Goal: Task Accomplishment & Management: Complete application form

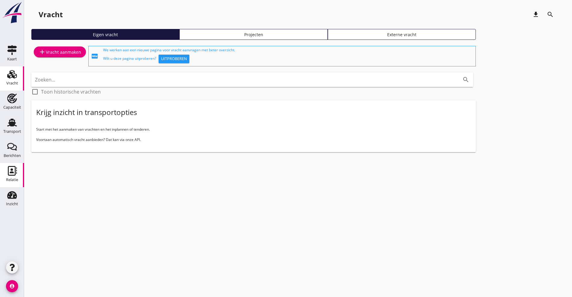
click at [14, 172] on use at bounding box center [12, 171] width 9 height 10
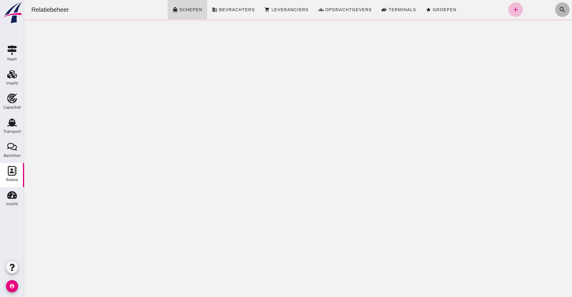
click at [559, 8] on icon "search" at bounding box center [562, 9] width 7 height 7
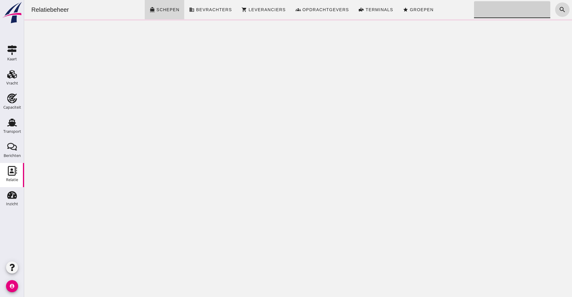
drag, startPoint x: 491, startPoint y: 15, endPoint x: 510, endPoint y: 16, distance: 19.0
click at [493, 15] on input "Zoeken..." at bounding box center [510, 9] width 73 height 17
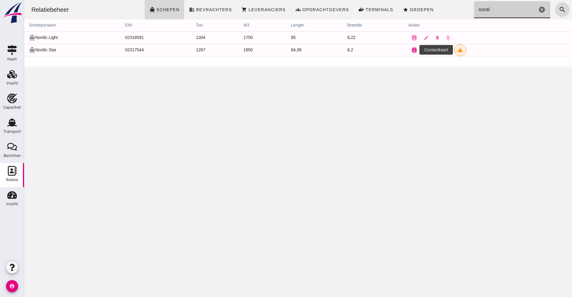
type input "nordi"
click at [412, 49] on icon "contacts" at bounding box center [413, 49] width 5 height 5
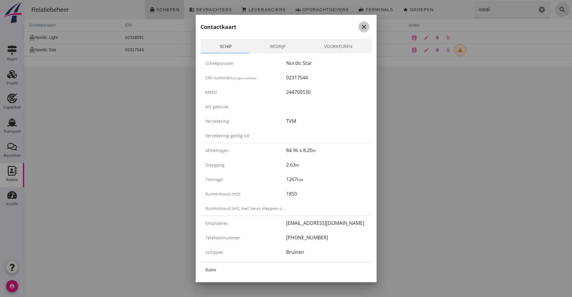
click at [360, 24] on icon "close" at bounding box center [363, 26] width 7 height 7
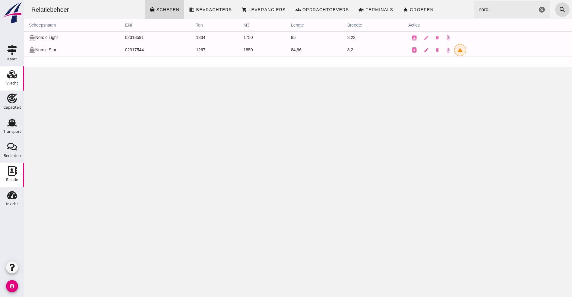
click at [14, 76] on use at bounding box center [12, 74] width 10 height 8
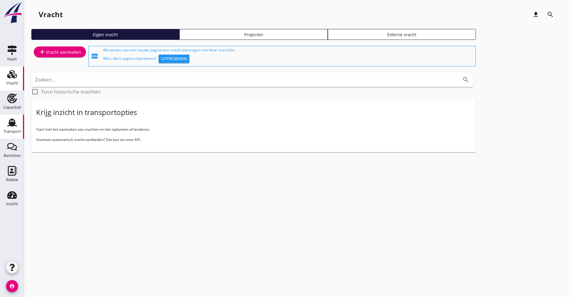
click at [20, 124] on link "Transport Transport" at bounding box center [12, 127] width 24 height 24
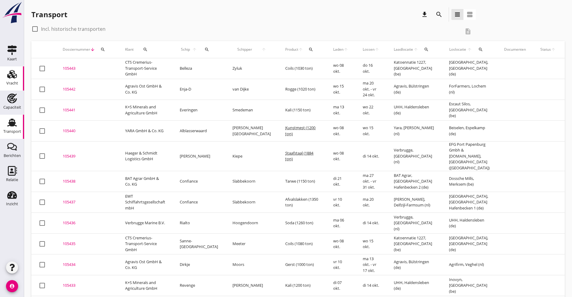
click at [9, 75] on use at bounding box center [12, 74] width 10 height 8
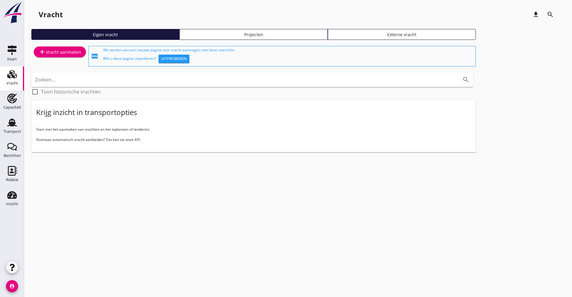
click at [58, 48] on link "add Vracht aanmaken" at bounding box center [60, 51] width 52 height 11
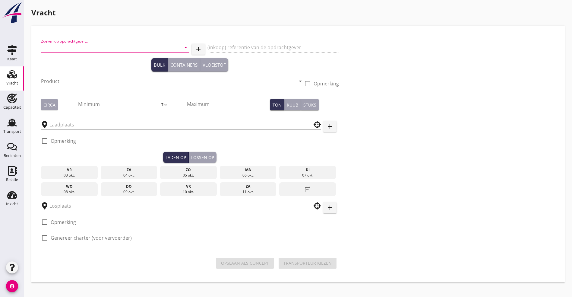
click at [65, 48] on input "Zoeken op opdrachtgever..." at bounding box center [106, 48] width 131 height 10
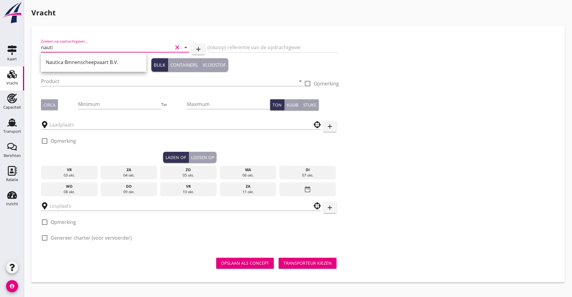
drag, startPoint x: 109, startPoint y: 65, endPoint x: 106, endPoint y: 63, distance: 3.8
click at [108, 65] on div "Nautica Binnenscheepvaart B.V." at bounding box center [94, 61] width 96 height 7
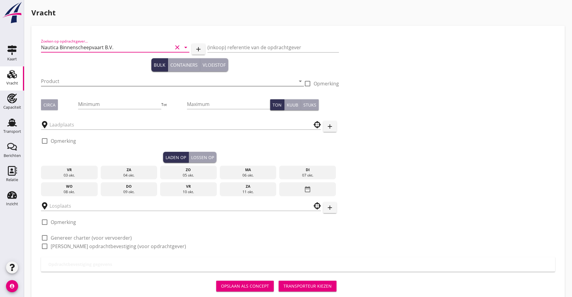
type input "Nautica Binnenscheepvaart B.V."
click at [68, 81] on input "Product" at bounding box center [168, 81] width 254 height 10
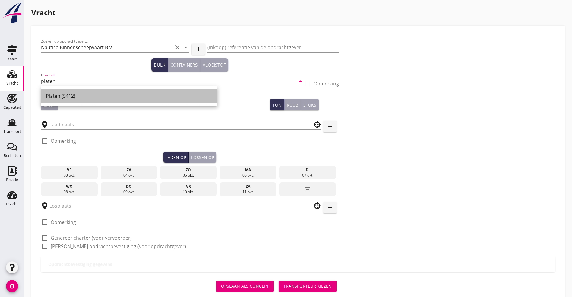
click at [73, 94] on div "Platen (5412)" at bounding box center [129, 95] width 167 height 7
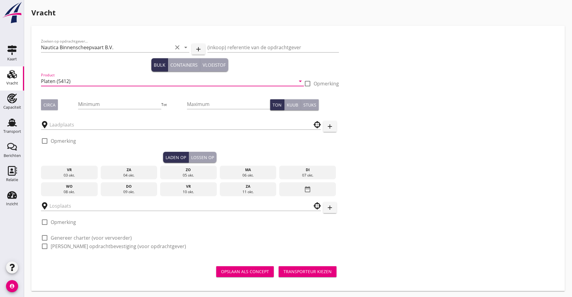
type input "Platen (5412)"
click at [50, 105] on div "Circa" at bounding box center [49, 105] width 12 height 6
click at [78, 105] on input "Minimum" at bounding box center [119, 104] width 83 height 10
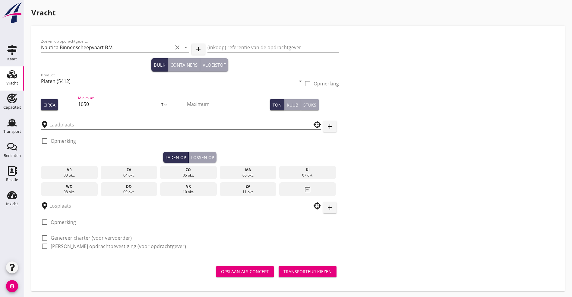
type input "1050"
click at [77, 126] on input "text" at bounding box center [176, 125] width 254 height 10
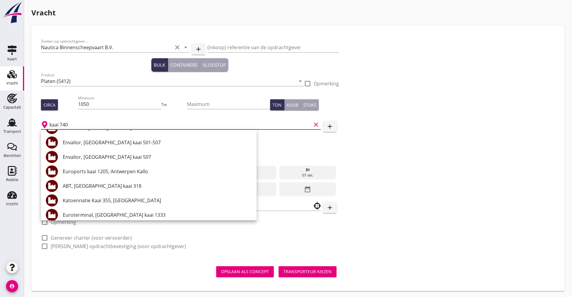
scroll to position [271, 0]
drag, startPoint x: 83, startPoint y: 122, endPoint x: -15, endPoint y: 122, distance: 98.3
click at [0, 122] on html "+31(NL) +32(BE) +33(FR) +49(DE) +36(HU) +41(CH) +48(PL) +352(LU) +43(AU) +420(C…" at bounding box center [286, 149] width 572 height 298
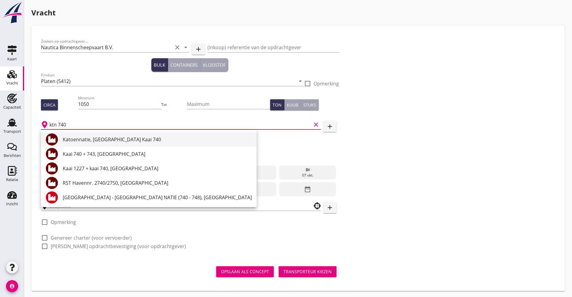
click at [83, 138] on div "Katoennatie, [GEOGRAPHIC_DATA] Kaai 740" at bounding box center [157, 139] width 189 height 7
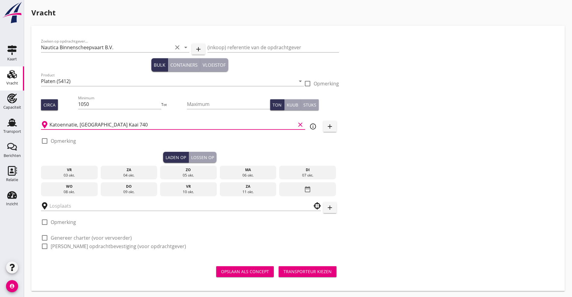
type input "Katoennatie, [GEOGRAPHIC_DATA] Kaai 740"
click at [56, 185] on div "wo" at bounding box center [70, 186] width 54 height 5
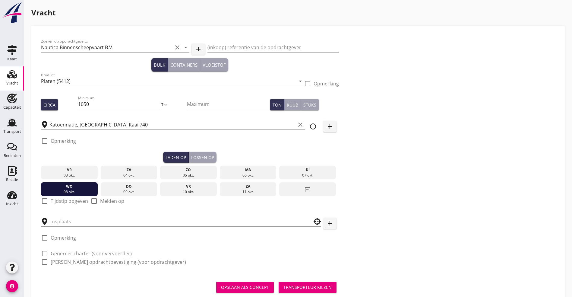
click at [52, 199] on label "Tijdstip opgeven" at bounding box center [69, 201] width 37 height 6
checkbox input "true"
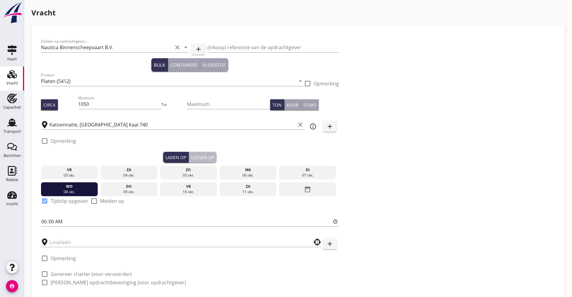
click at [191, 158] on div "Lossen op" at bounding box center [202, 157] width 23 height 6
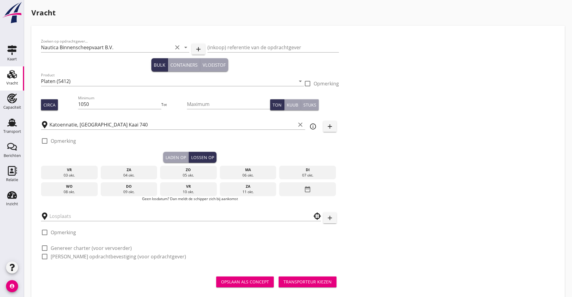
click at [162, 187] on div "vr" at bounding box center [189, 186] width 54 height 5
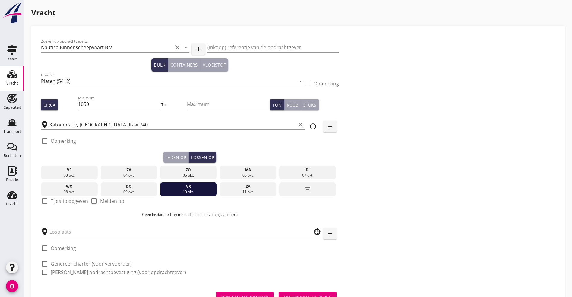
click at [61, 227] on input "text" at bounding box center [176, 232] width 254 height 10
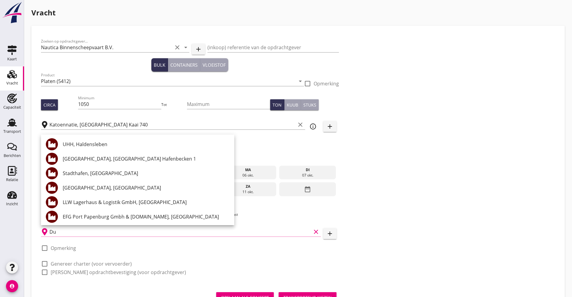
type input "D"
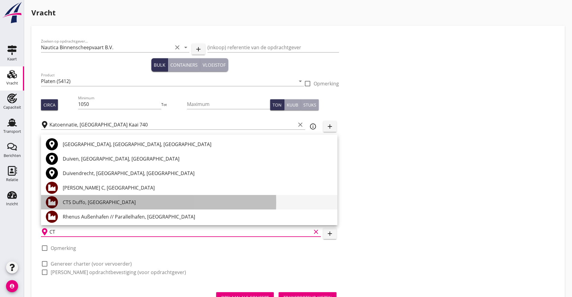
click at [90, 205] on div "CTS Duffo, [GEOGRAPHIC_DATA]" at bounding box center [198, 201] width 270 height 7
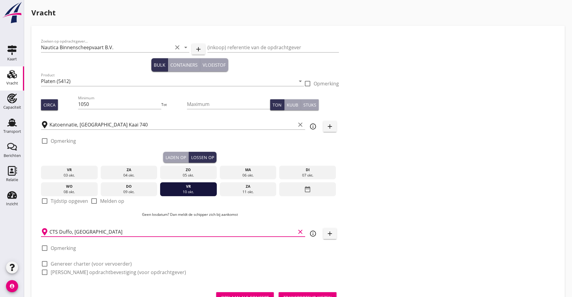
type input "CTS Duffo, [GEOGRAPHIC_DATA]"
click at [74, 255] on div at bounding box center [58, 257] width 35 height 4
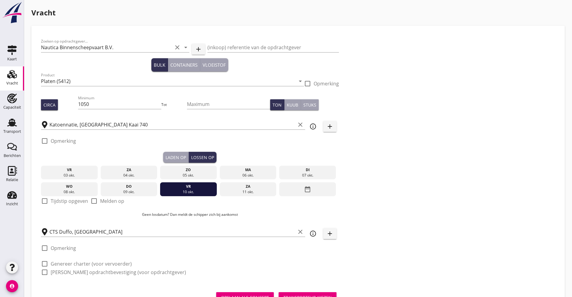
click at [66, 262] on label "Genereer charter (voor vervoerder)" at bounding box center [91, 263] width 81 height 6
checkbox input "true"
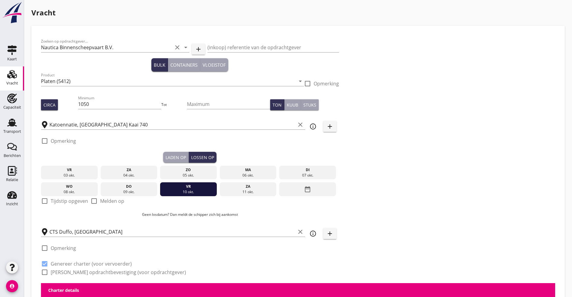
click at [58, 271] on label "[PERSON_NAME] opdrachtbevestiging (voor opdrachtgever)" at bounding box center [118, 272] width 135 height 6
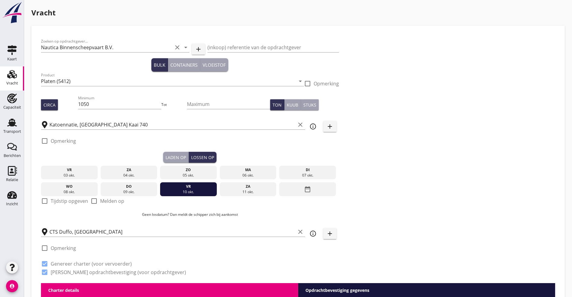
checkbox input "true"
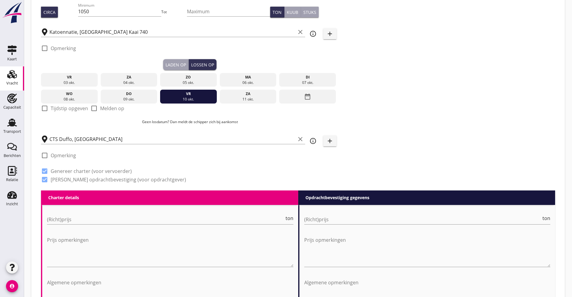
scroll to position [226, 0]
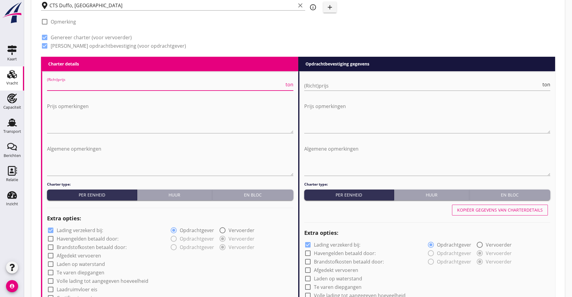
click at [93, 87] on input "(Richt)prijs" at bounding box center [165, 86] width 237 height 10
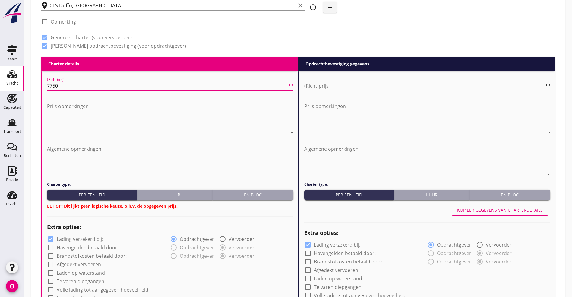
type input "7750"
drag, startPoint x: 253, startPoint y: 190, endPoint x: 276, endPoint y: 178, distance: 25.8
click at [254, 191] on div "En bloc" at bounding box center [253, 194] width 76 height 6
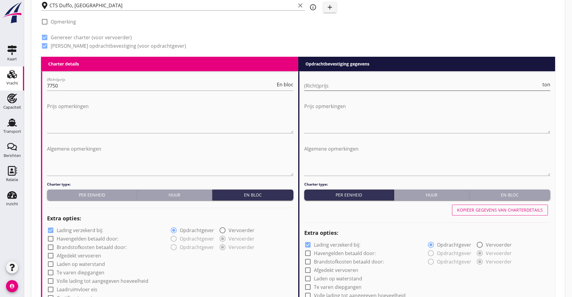
click at [353, 82] on input "(Richt)prijs" at bounding box center [422, 86] width 237 height 10
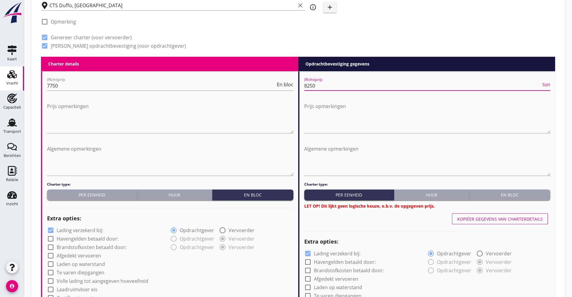
type input "8250"
drag, startPoint x: 491, startPoint y: 186, endPoint x: 492, endPoint y: 194, distance: 8.2
click at [492, 194] on div "Charter type: Per eenheid Huur En bloc LET OP! Dit lijkt geen logische keuze, o…" at bounding box center [427, 194] width 246 height 27
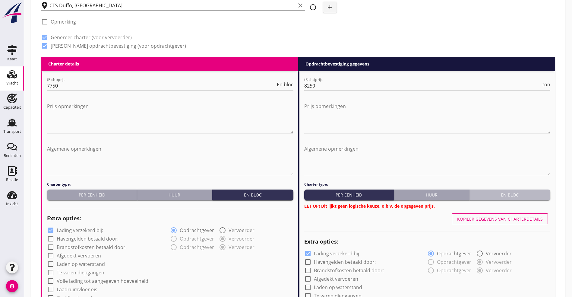
click at [492, 194] on div "En bloc" at bounding box center [510, 194] width 76 height 6
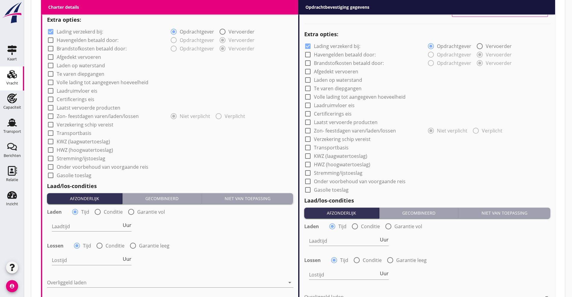
scroll to position [452, 0]
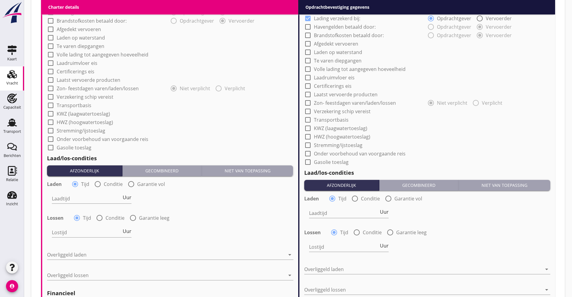
click at [63, 109] on div "check_box_outline_blank KWZ (laagwatertoeslag)" at bounding box center [170, 113] width 246 height 8
click at [61, 104] on label "Transportbasis" at bounding box center [74, 105] width 35 height 6
checkbox input "true"
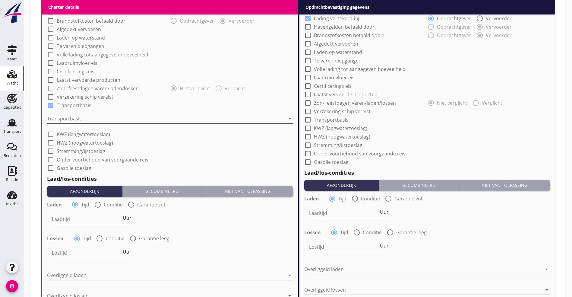
click at [61, 117] on div at bounding box center [166, 119] width 238 height 10
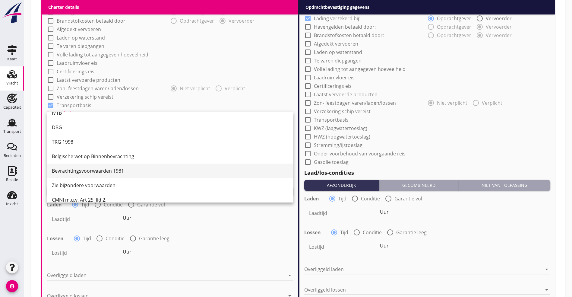
scroll to position [16, 0]
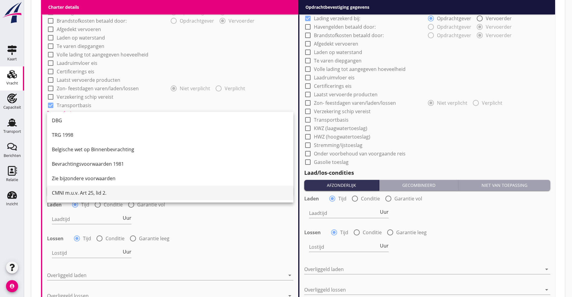
click at [80, 191] on div "CMNI m.u.v. Art 25, lid 2." at bounding box center [170, 192] width 237 height 7
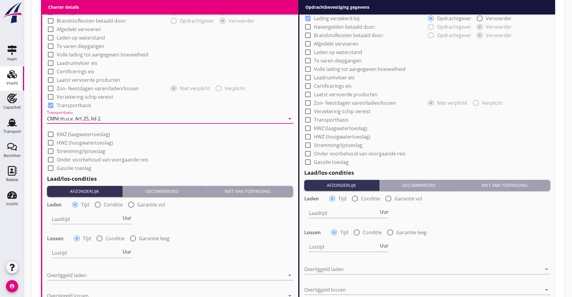
click at [72, 53] on label "Volle lading tot aangegeven hoeveelheid" at bounding box center [103, 55] width 92 height 6
checkbox input "true"
click at [63, 27] on label "Afgedekt vervoeren" at bounding box center [79, 29] width 44 height 6
checkbox input "true"
click at [49, 100] on div at bounding box center [51, 105] width 10 height 10
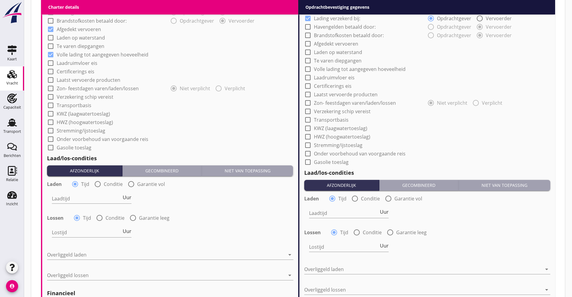
click at [49, 100] on div at bounding box center [51, 105] width 10 height 10
checkbox input "true"
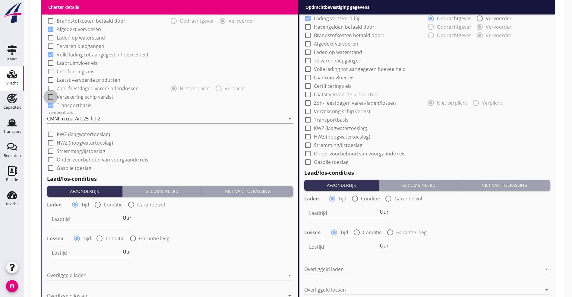
click at [50, 95] on div at bounding box center [51, 97] width 10 height 10
checkbox input "true"
click at [57, 215] on input "Laadtijd" at bounding box center [87, 219] width 70 height 10
type input "36"
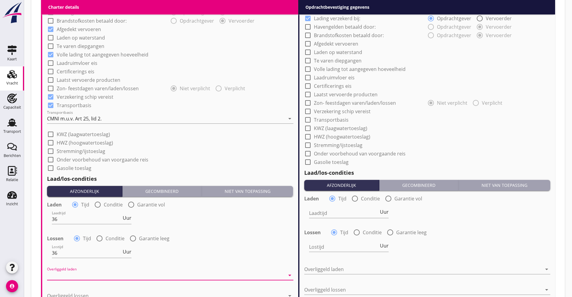
click at [290, 272] on icon "arrow_drop_down" at bounding box center [289, 274] width 7 height 7
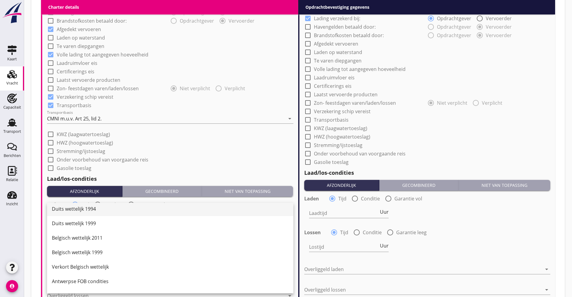
scroll to position [136, 0]
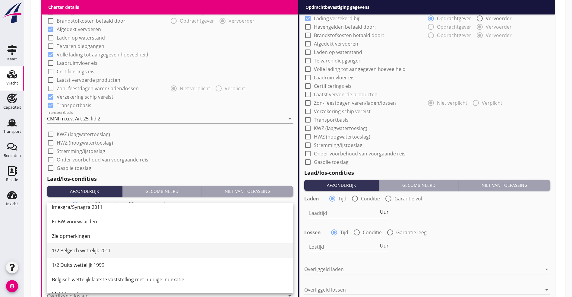
click at [98, 248] on div "1/2 Belgisch wettelijk 2011" at bounding box center [170, 250] width 237 height 7
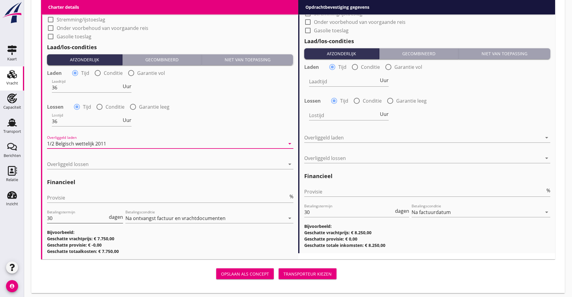
scroll to position [585, 0]
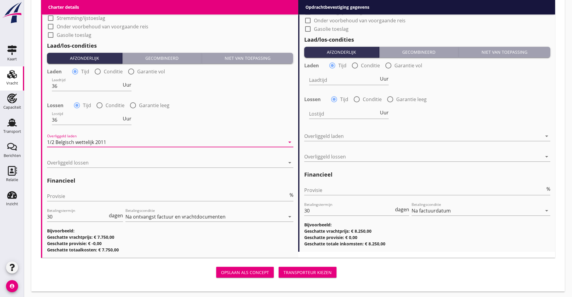
click at [112, 154] on div "Overliggeld lossen arrow_drop_down" at bounding box center [170, 163] width 246 height 19
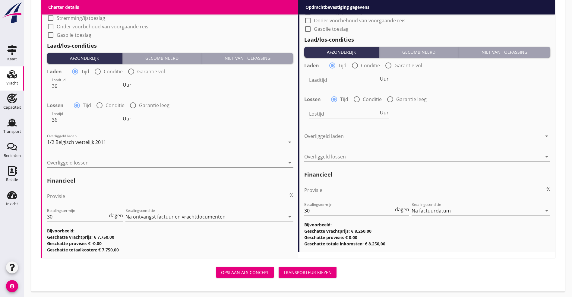
click at [109, 159] on div at bounding box center [166, 163] width 238 height 10
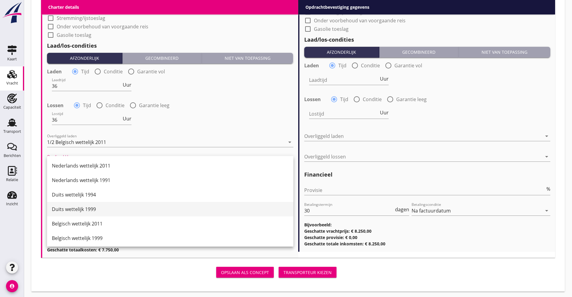
click at [91, 211] on div "Duits wettelijk 1999" at bounding box center [170, 208] width 237 height 7
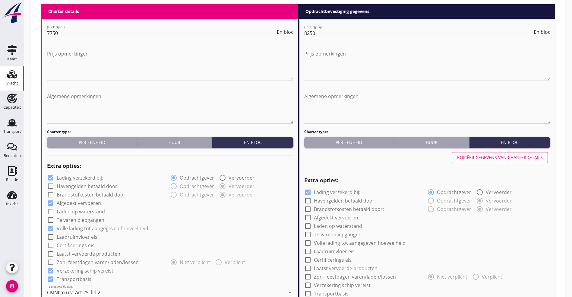
scroll to position [223, 0]
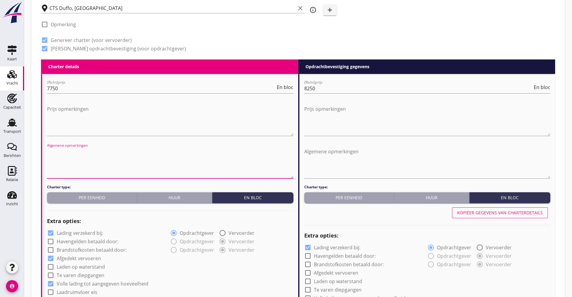
click at [84, 159] on textarea "Algemene opmerkingen" at bounding box center [170, 163] width 246 height 32
type textarea "I"
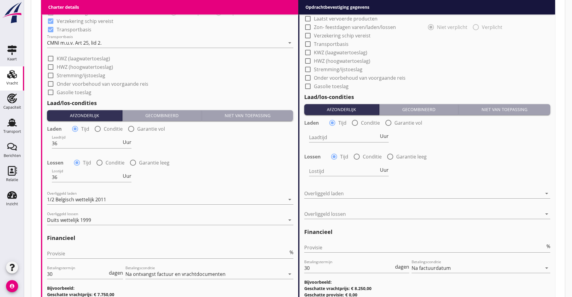
scroll to position [585, 0]
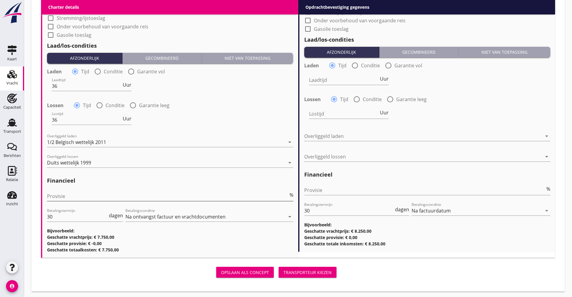
click at [90, 196] on input "Provisie" at bounding box center [167, 196] width 241 height 10
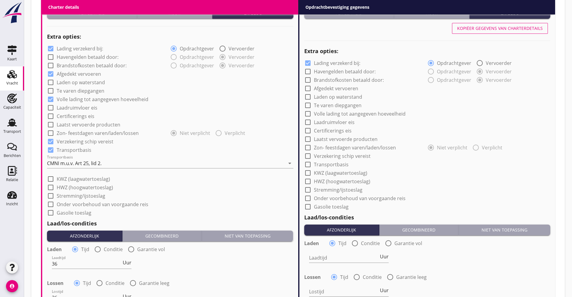
scroll to position [269, 0]
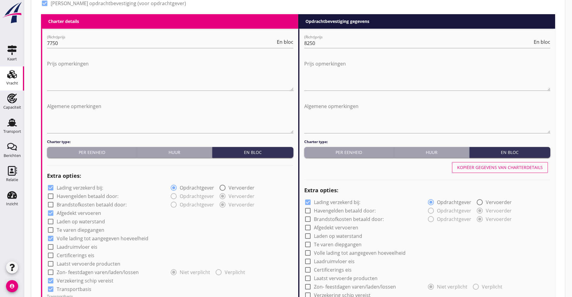
type input "5"
click at [509, 162] on button "Kopiëer gegevens van charterdetails" at bounding box center [500, 167] width 96 height 11
checkbox input "true"
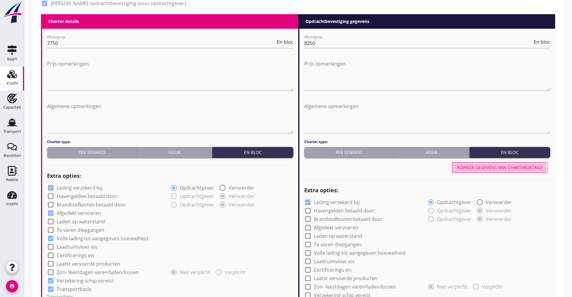
checkbox input "true"
type input "36"
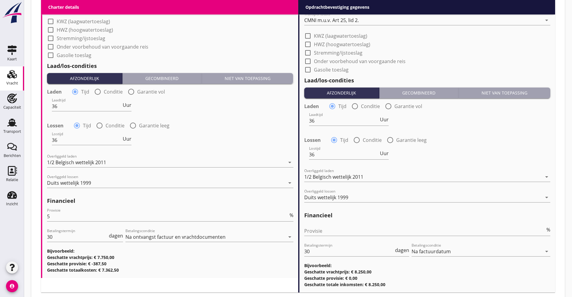
scroll to position [600, 0]
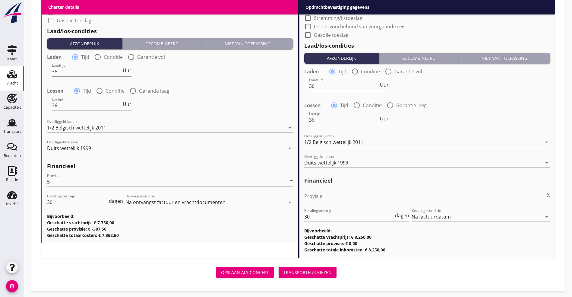
click at [221, 270] on div "Opslaan als concept" at bounding box center [245, 272] width 48 height 6
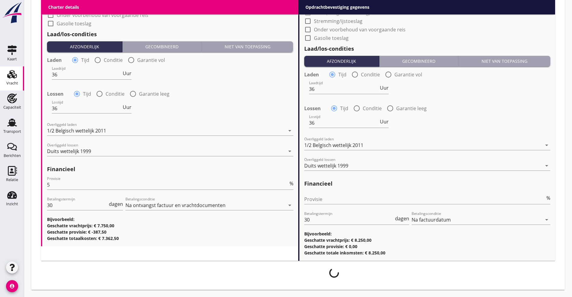
scroll to position [595, 0]
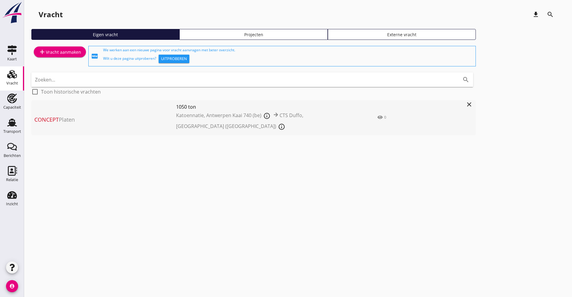
click at [176, 116] on span "Katoennatie, Antwerpen Kaai 740 (be)" at bounding box center [218, 115] width 85 height 7
click at [171, 116] on div "cancel You are impersonating another user. Vracht download search Eigen vracht …" at bounding box center [298, 148] width 548 height 297
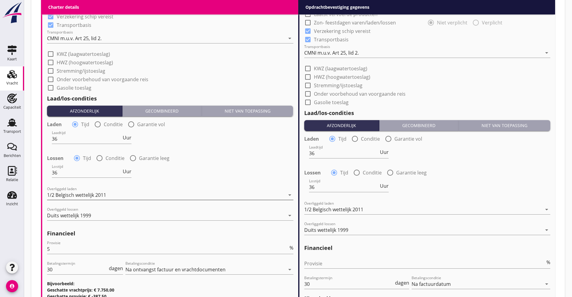
scroll to position [610, 0]
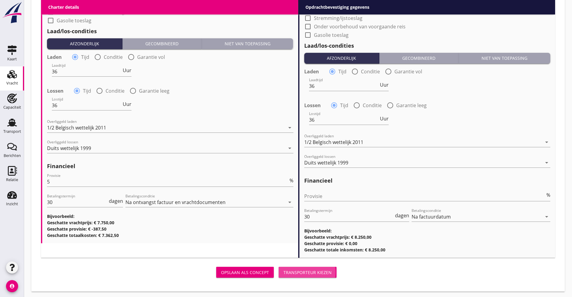
click at [283, 269] on div "Transporteur kiezen" at bounding box center [307, 272] width 48 height 6
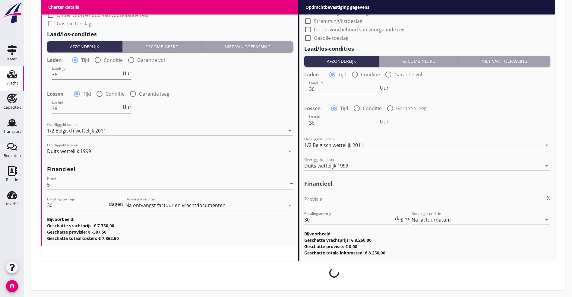
scroll to position [605, 0]
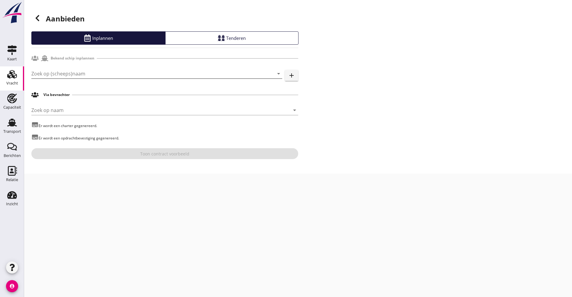
click at [103, 76] on input "Zoek op (scheeps)naam" at bounding box center [148, 74] width 234 height 10
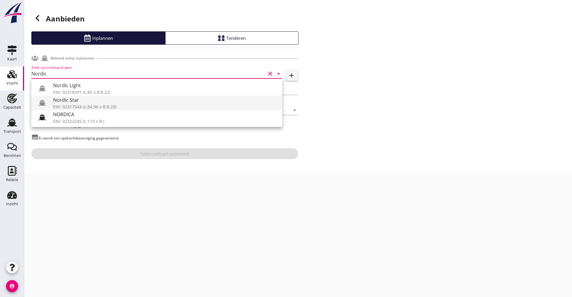
click at [77, 102] on div "Nordic Star" at bounding box center [165, 99] width 224 height 7
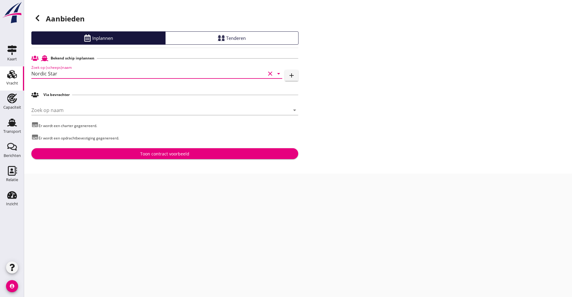
type input "Nordic Star"
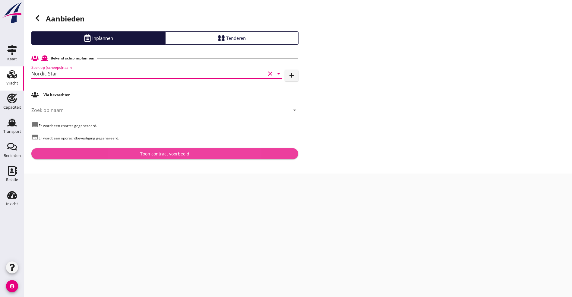
click at [84, 150] on button "Toon contract voorbeeld" at bounding box center [164, 153] width 267 height 11
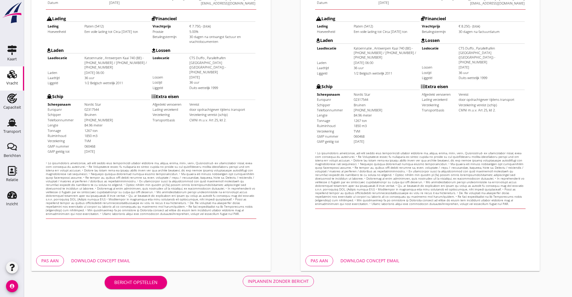
scroll to position [150, 0]
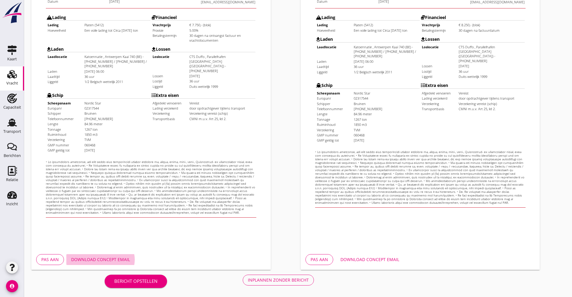
click at [117, 260] on div "Download concept email" at bounding box center [100, 259] width 59 height 6
click at [248, 279] on div "Inplannen zonder bericht" at bounding box center [278, 279] width 61 height 6
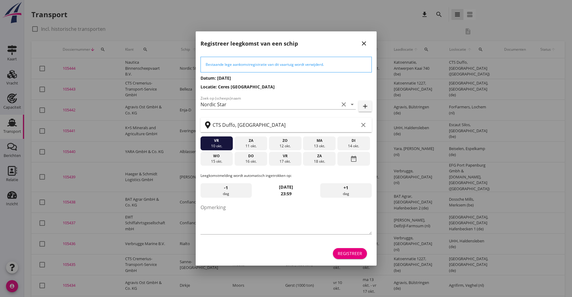
click at [351, 250] on div "Registreer" at bounding box center [350, 253] width 24 height 6
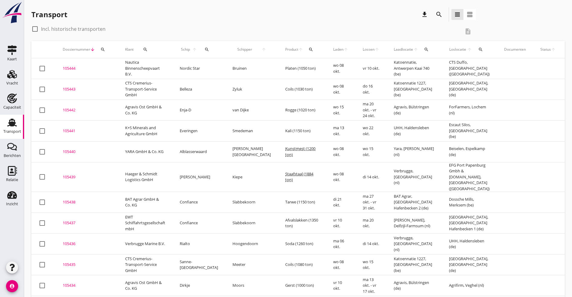
click at [74, 68] on div "105444" at bounding box center [87, 68] width 48 height 6
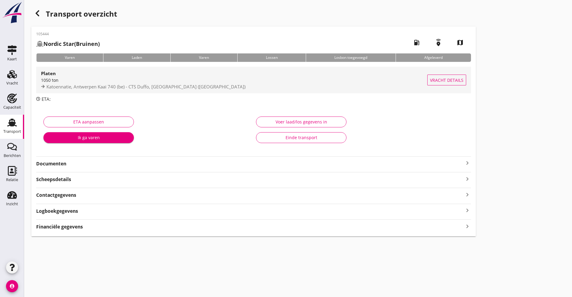
click at [71, 85] on span "Katoennatie, Antwerpen Kaai 740 (be) - CTS Duffo, [GEOGRAPHIC_DATA] ([GEOGRAPHI…" at bounding box center [145, 87] width 199 height 6
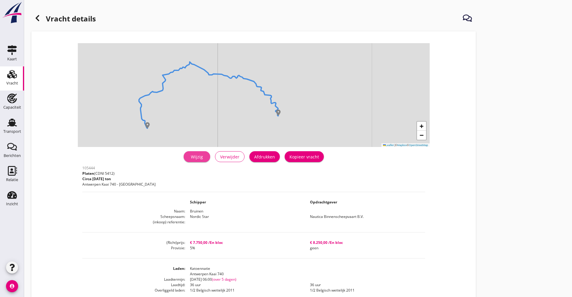
click at [188, 156] on div "Wijzig" at bounding box center [196, 156] width 17 height 6
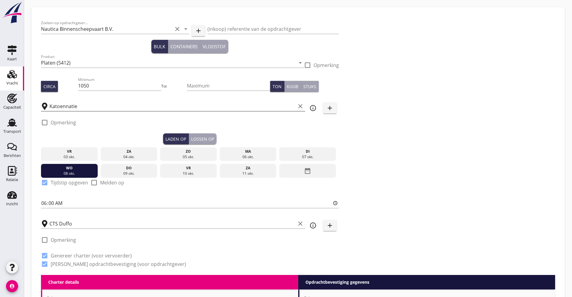
click at [184, 109] on input "Katoennatie" at bounding box center [172, 106] width 246 height 10
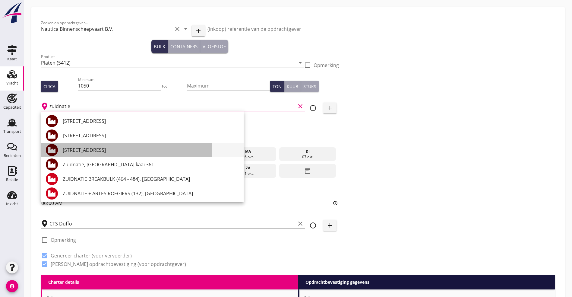
click at [115, 149] on div "[STREET_ADDRESS]" at bounding box center [151, 149] width 176 height 7
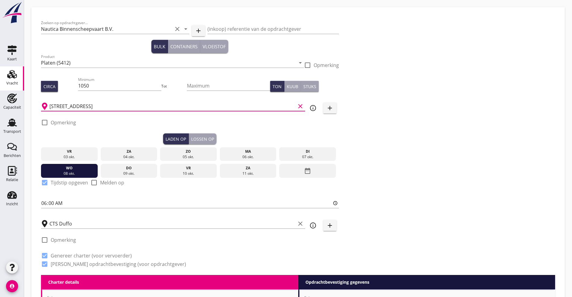
type input "[STREET_ADDRESS]"
click at [326, 106] on icon "add" at bounding box center [329, 107] width 7 height 7
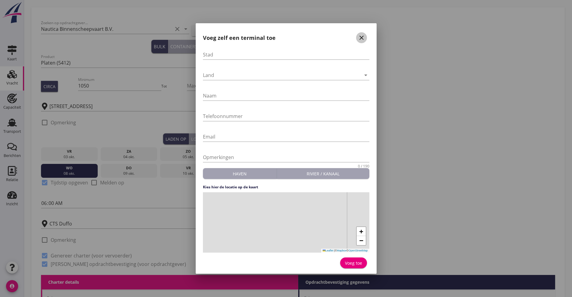
click at [360, 37] on icon "close" at bounding box center [361, 37] width 7 height 7
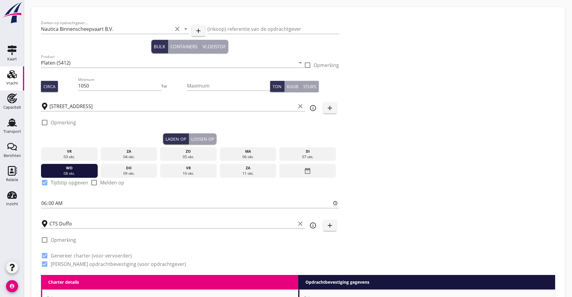
click at [309, 109] on icon "info_outline" at bounding box center [312, 107] width 7 height 7
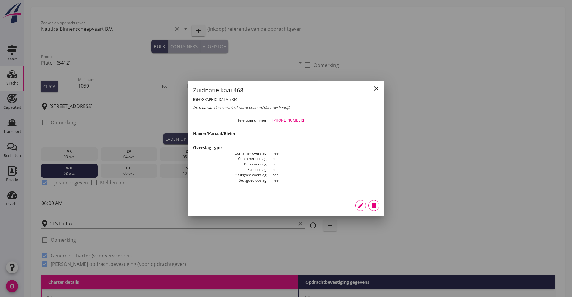
click at [363, 203] on icon "edit" at bounding box center [360, 205] width 7 height 7
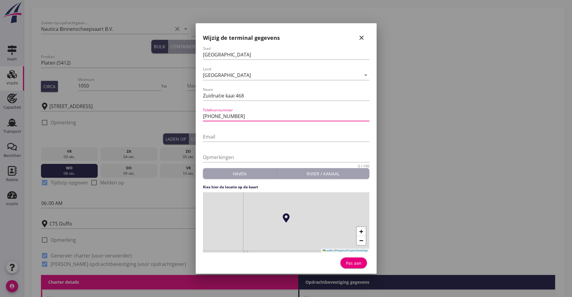
click at [273, 115] on input "[PHONE_NUMBER]" at bounding box center [286, 116] width 166 height 10
type input "[PHONE_NUMBER] / 61"
click at [358, 263] on div "Pas aan" at bounding box center [353, 263] width 17 height 6
type input "Zuidnatie kaai 468"
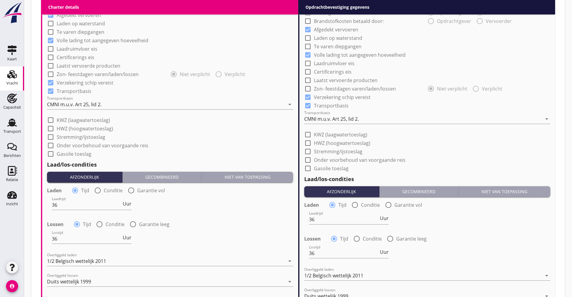
scroll to position [591, 0]
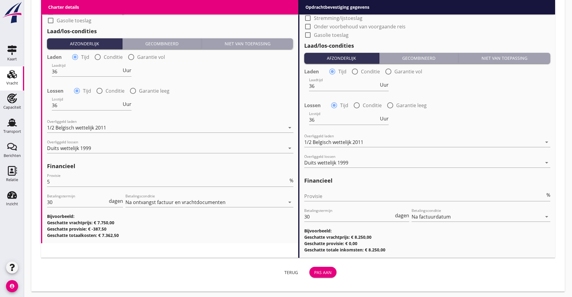
click at [314, 269] on div "Pas aan" at bounding box center [322, 272] width 17 height 6
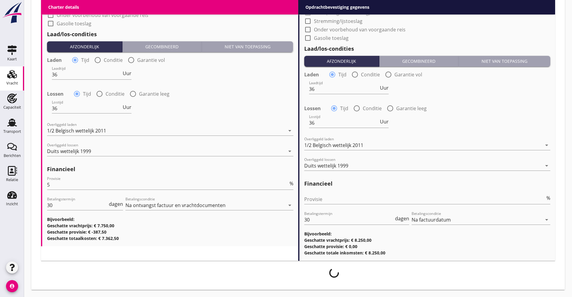
scroll to position [587, 0]
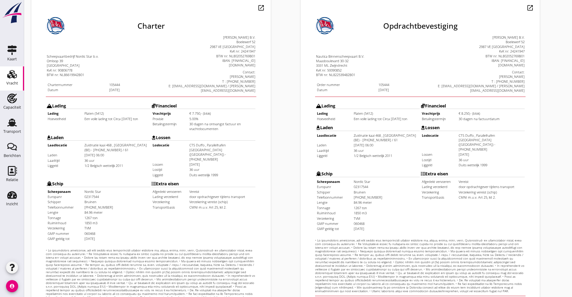
scroll to position [150, 0]
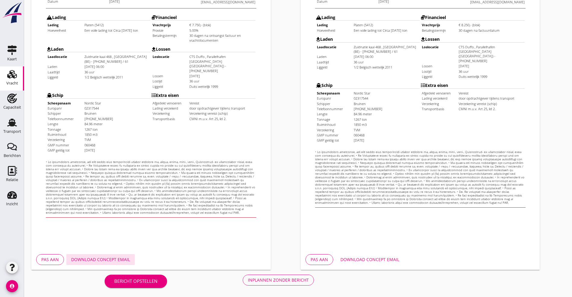
drag, startPoint x: 104, startPoint y: 256, endPoint x: 126, endPoint y: 253, distance: 22.5
click at [104, 256] on button "Download concept email" at bounding box center [100, 259] width 68 height 11
click at [248, 279] on div "Inplannen zonder bericht" at bounding box center [278, 279] width 61 height 6
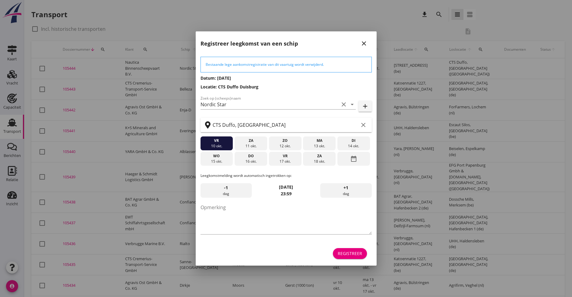
click at [344, 253] on div "Registreer" at bounding box center [350, 253] width 24 height 6
